Goal: Information Seeking & Learning: Learn about a topic

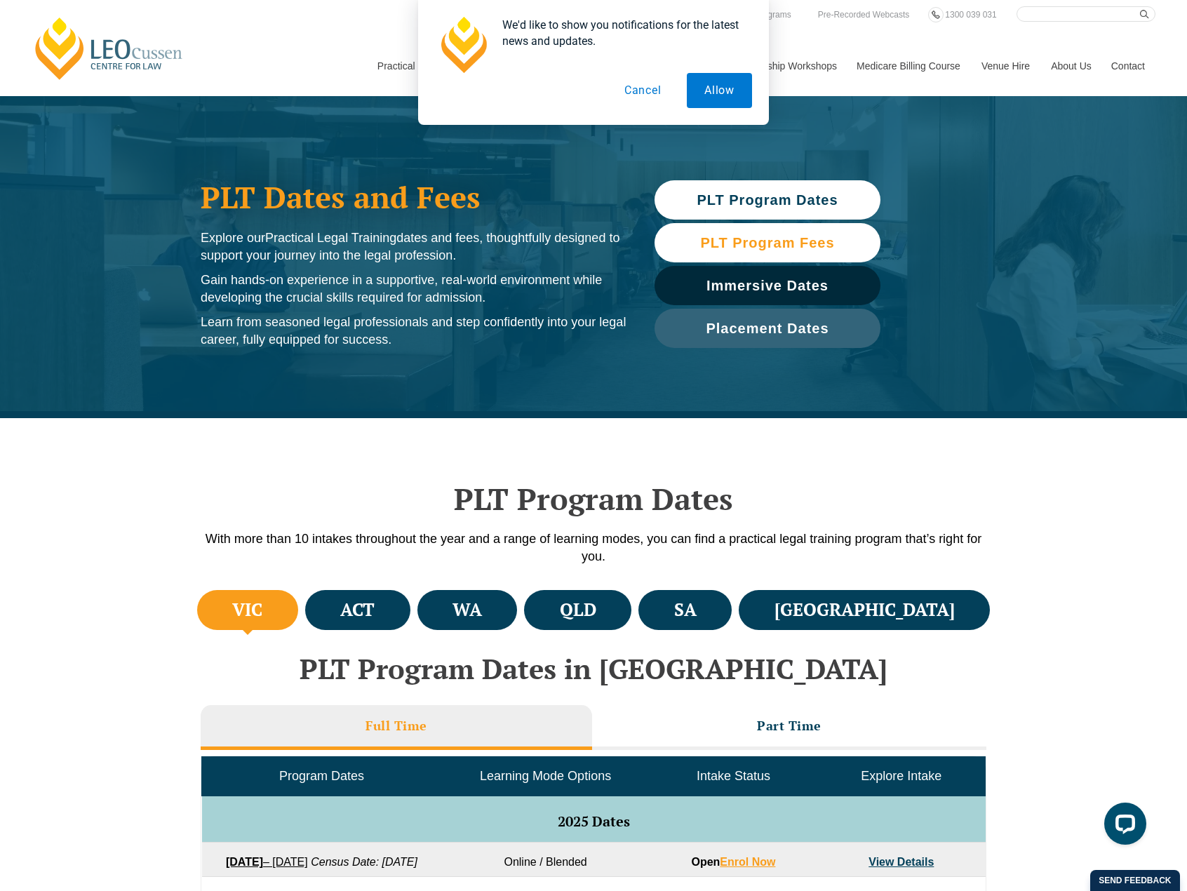
click at [749, 236] on span "PLT Program Fees" at bounding box center [767, 243] width 134 height 14
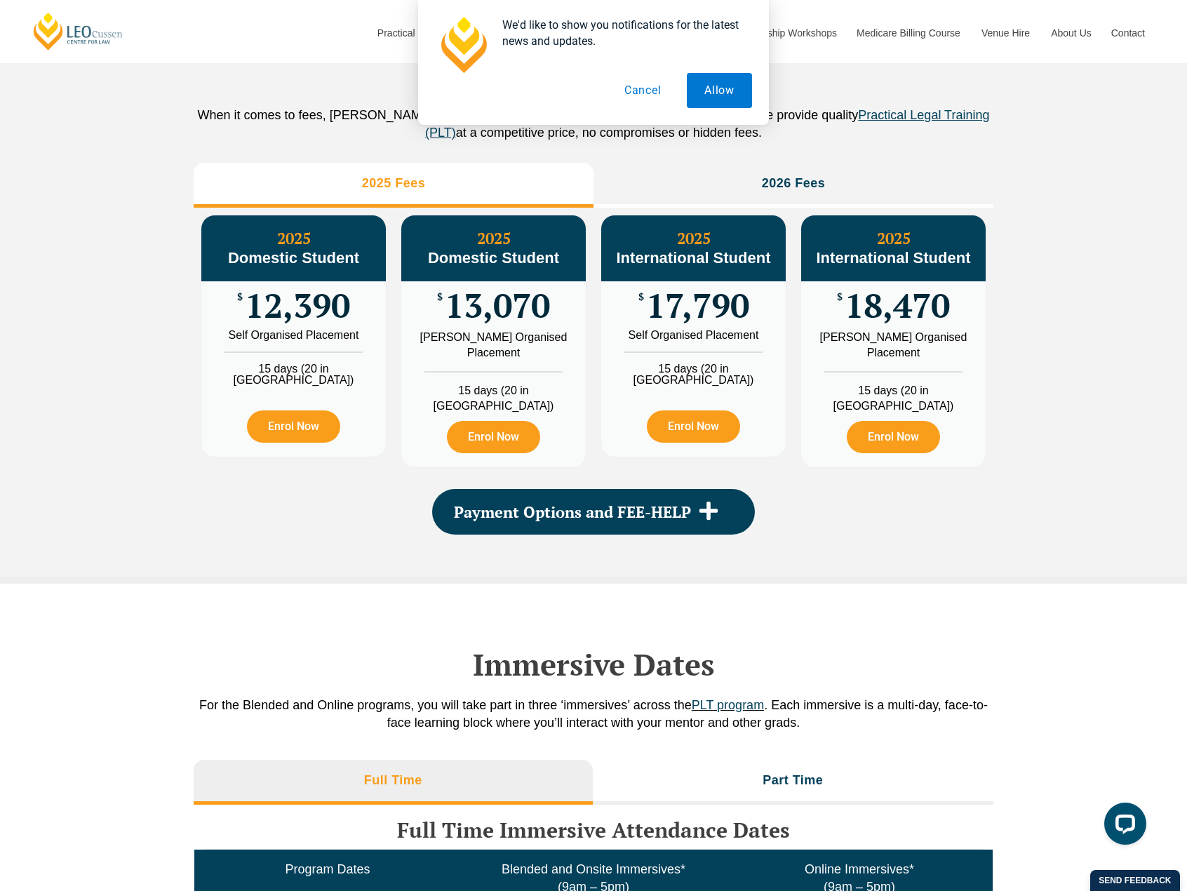
scroll to position [1562, 0]
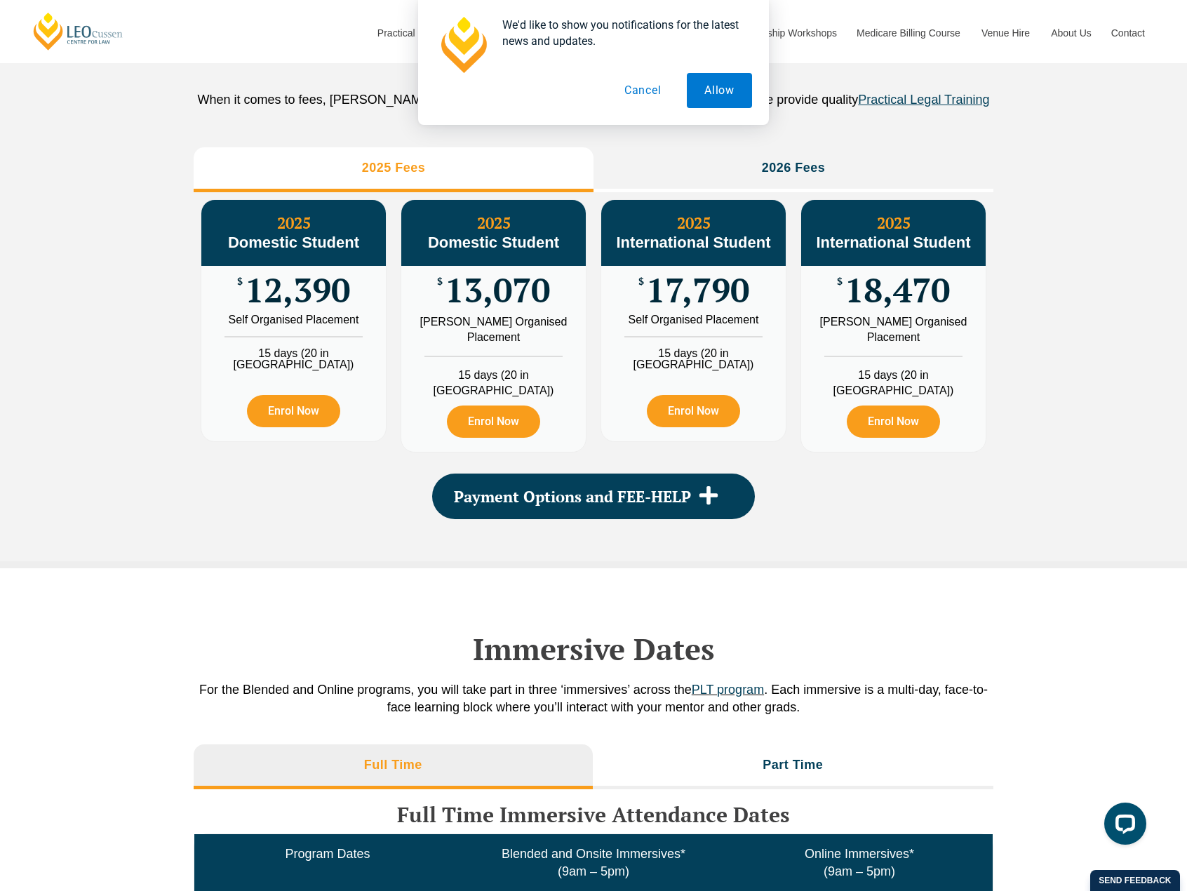
click at [637, 90] on button "Cancel" at bounding box center [643, 90] width 72 height 35
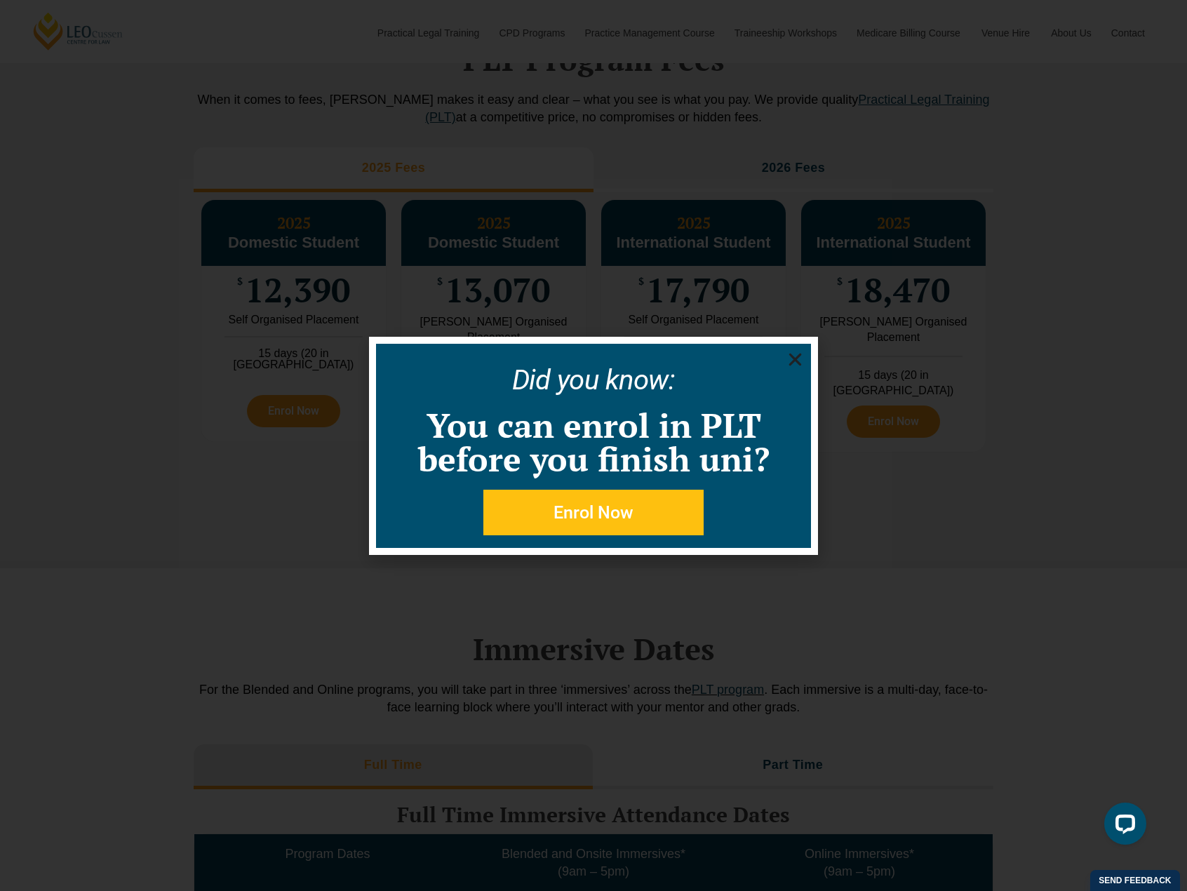
click at [784, 356] on div "Did you know: You can enrol in PLT before you finish uni? Enrol Now" at bounding box center [593, 446] width 435 height 204
click at [800, 360] on icon "Close" at bounding box center [795, 360] width 18 height 18
